Goal: Go to known website: Access a specific website the user already knows

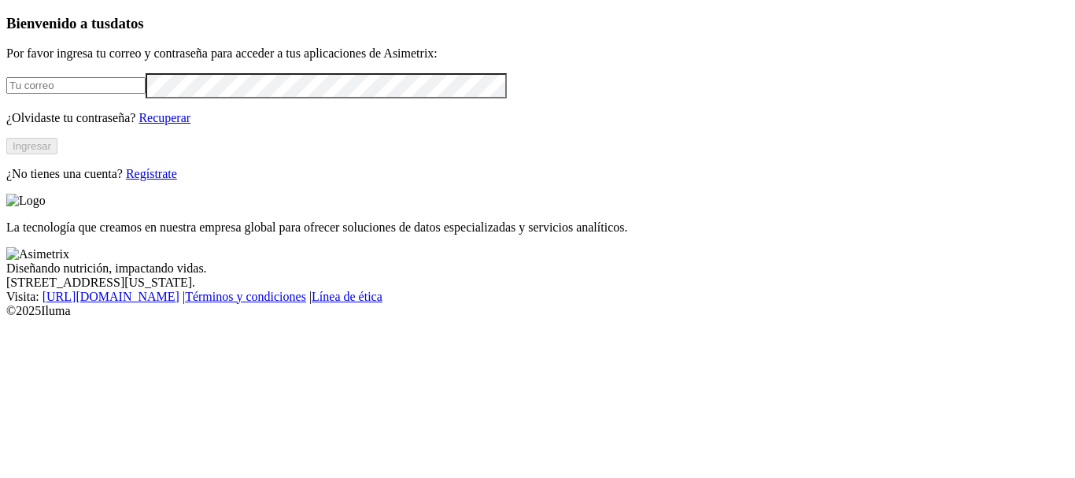
type input "[EMAIL_ADDRESS][PERSON_NAME][DOMAIN_NAME]"
click at [57, 154] on button "Ingresar" at bounding box center [31, 146] width 51 height 17
